Goal: Download file/media

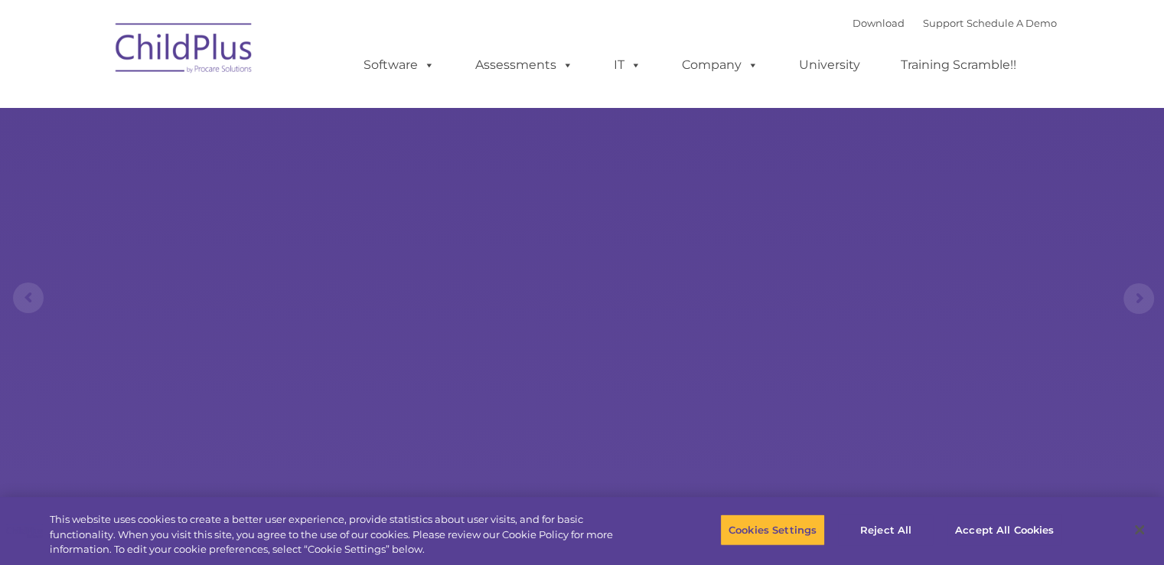
select select "MEDIUM"
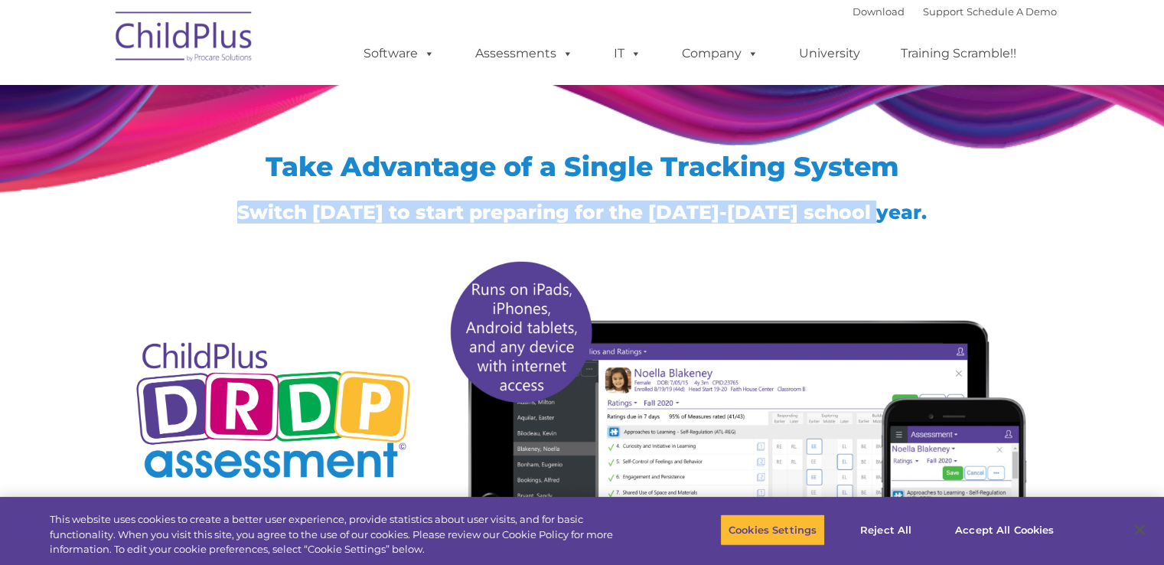
drag, startPoint x: 1162, startPoint y: 135, endPoint x: 1172, endPoint y: 195, distance: 61.2
click at [997, 524] on button "Accept All Cookies" at bounding box center [1004, 529] width 116 height 32
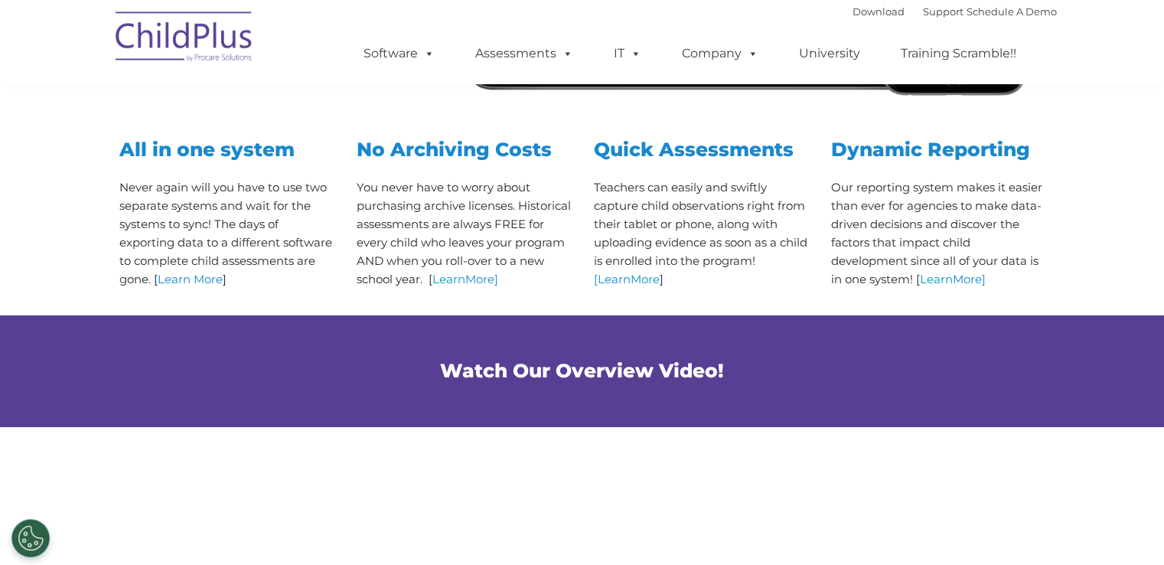
scroll to position [549, 0]
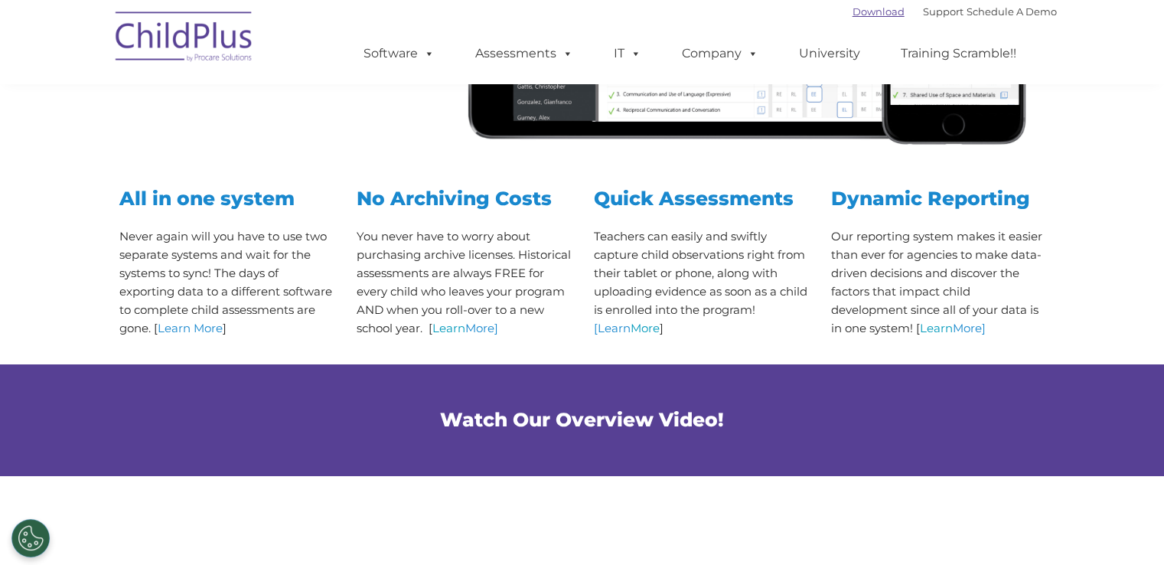
click at [860, 14] on link "Download" at bounding box center [878, 11] width 52 height 12
